Goal: Find contact information: Find contact information

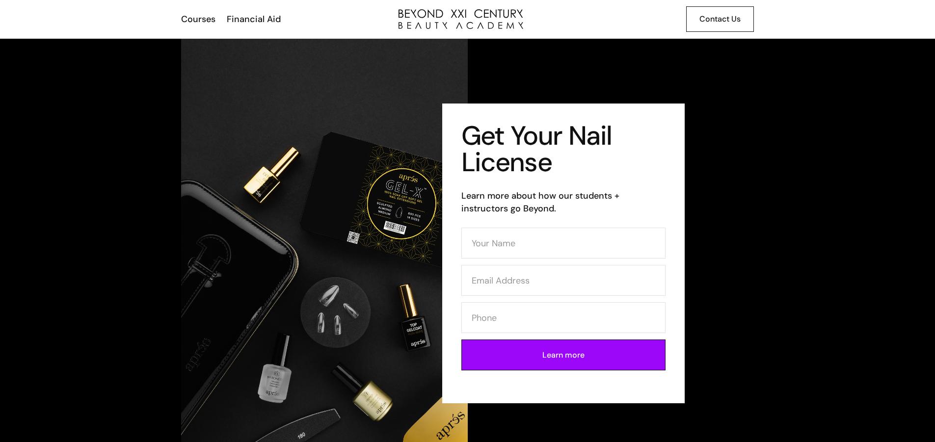
click at [711, 14] on div "Contact Us" at bounding box center [719, 19] width 41 height 13
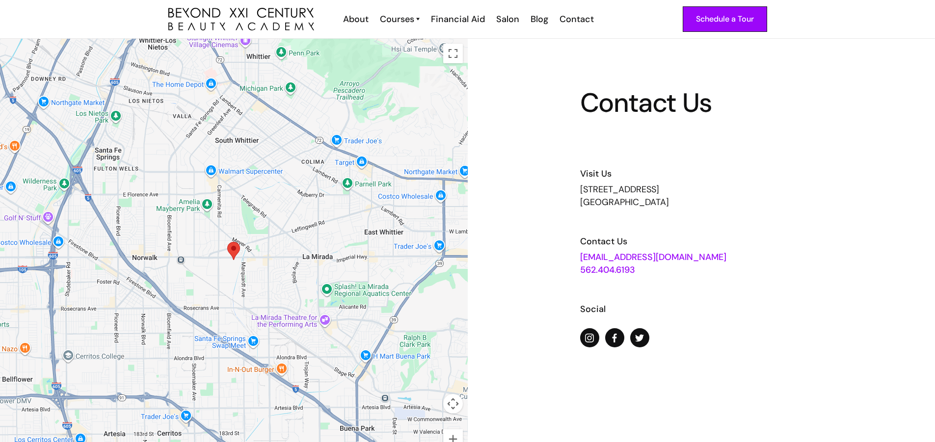
click at [744, 152] on div "Contact Us Visit Us [STREET_ADDRESS] Contact Us [EMAIL_ADDRESS][DOMAIN_NAME] 56…" at bounding box center [701, 219] width 242 height 258
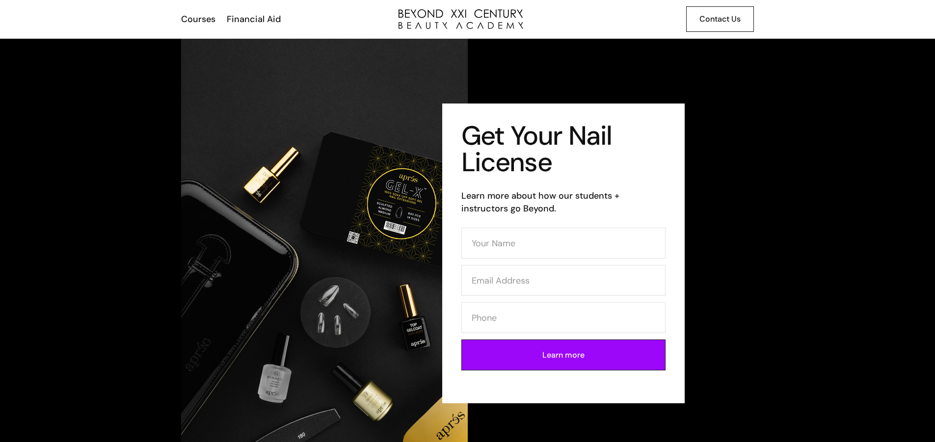
click at [722, 21] on div "Contact Us" at bounding box center [719, 19] width 41 height 13
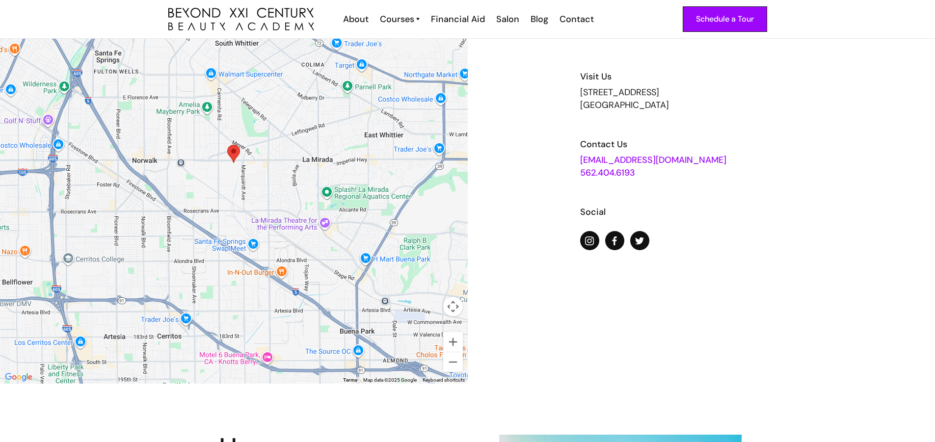
scroll to position [97, 0]
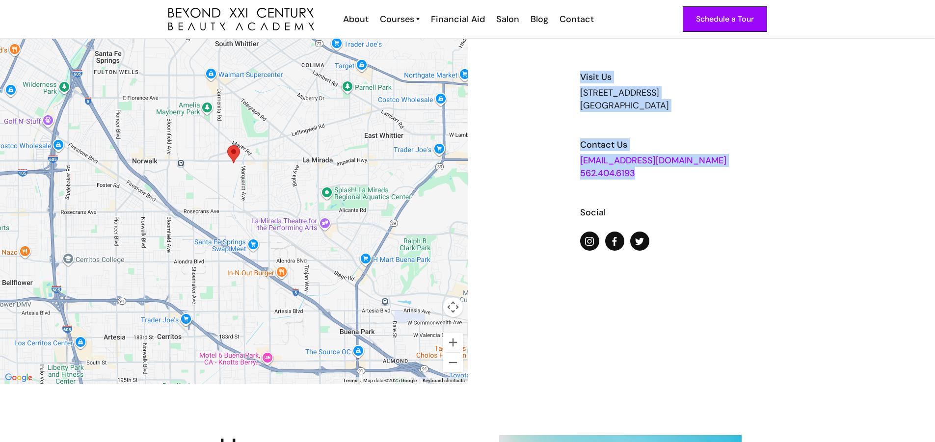
drag, startPoint x: 582, startPoint y: 76, endPoint x: 678, endPoint y: 180, distance: 141.7
click at [678, 180] on div "Contact Us Visit Us [STREET_ADDRESS] Contact Us [EMAIL_ADDRESS][DOMAIN_NAME] 56…" at bounding box center [701, 122] width 242 height 258
copy div "Visit Us [STREET_ADDRESS] Contact Us [EMAIL_ADDRESS][DOMAIN_NAME] 562.404.6193"
